Goal: Check status: Check status

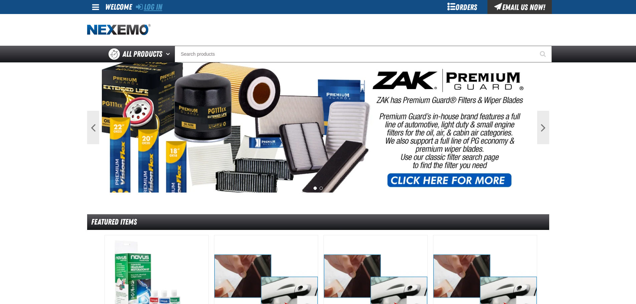
click at [139, 8] on icon at bounding box center [139, 7] width 7 height 8
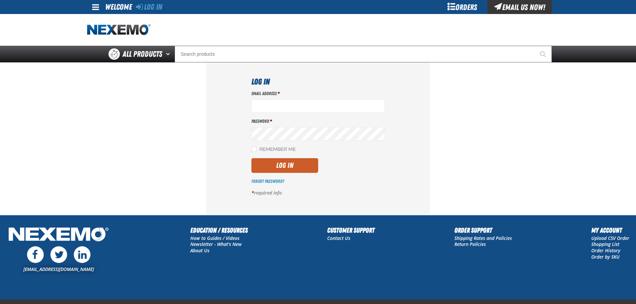
type input "mrhodes02@vtaig.com"
click at [275, 155] on div "Email Address * mrhodes02@vtaig.com Password * Remember Me Log In *" at bounding box center [318, 145] width 134 height 111
click at [278, 150] on label "Remember Me" at bounding box center [273, 150] width 44 height 6
click at [257, 150] on input "Remember Me" at bounding box center [253, 149] width 5 height 5
checkbox input "true"
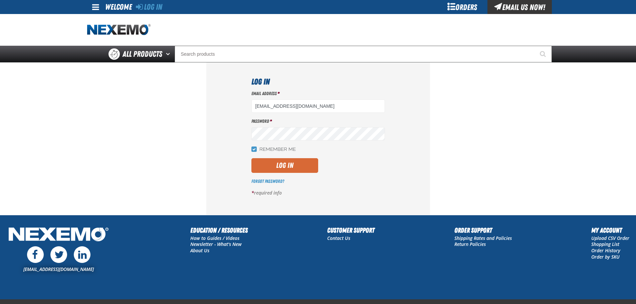
click at [284, 162] on button "Log In" at bounding box center [284, 165] width 67 height 15
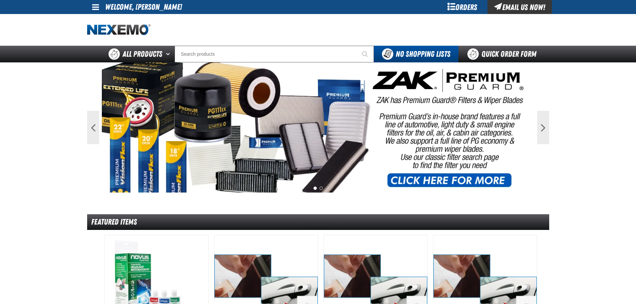
click at [469, 5] on div "Orders" at bounding box center [462, 7] width 50 height 14
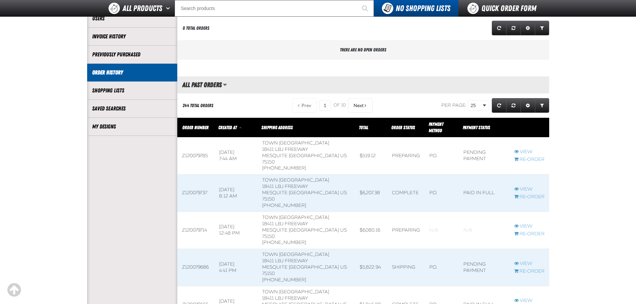
scroll to position [111, 0]
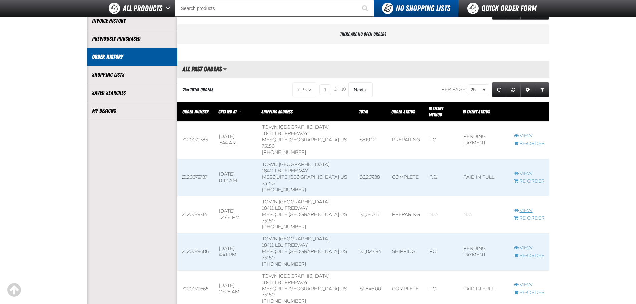
click at [518, 208] on link "View" at bounding box center [529, 211] width 30 height 6
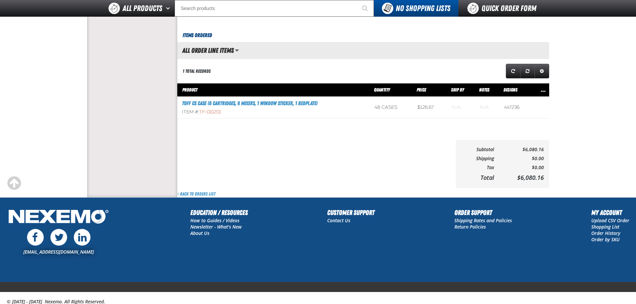
scroll to position [223, 0]
